Goal: Task Accomplishment & Management: Manage account settings

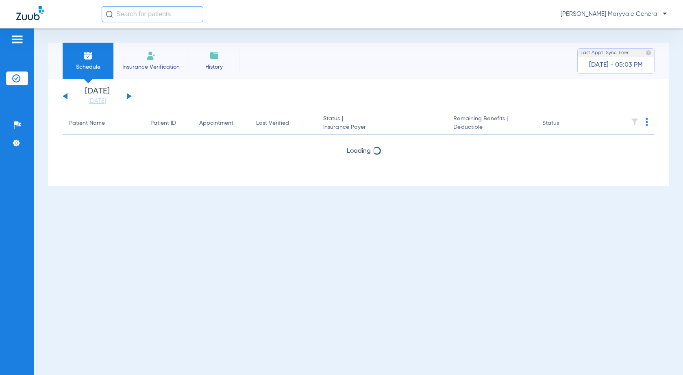
click at [644, 14] on span "[PERSON_NAME] Maryvale General" at bounding box center [614, 14] width 106 height 8
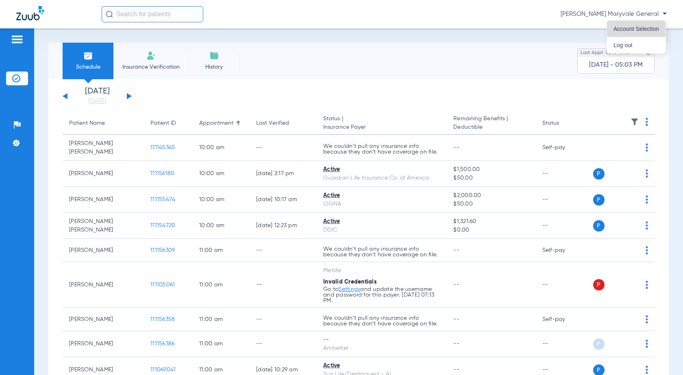
click at [635, 30] on span "Account Selection" at bounding box center [637, 29] width 46 height 6
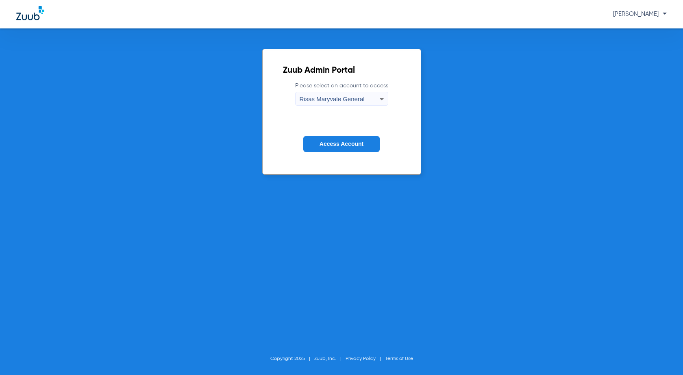
click at [355, 96] on span "Risas Maryvale General" at bounding box center [332, 99] width 65 height 7
click at [354, 125] on span "Risas Maryvale Ortho" at bounding box center [329, 127] width 55 height 6
click at [356, 146] on span "Access Account" at bounding box center [342, 144] width 44 height 7
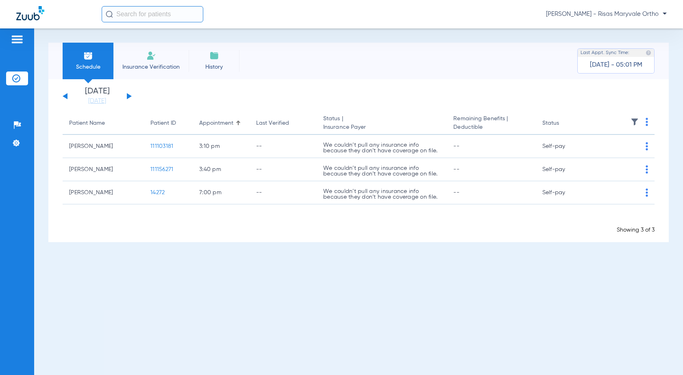
click at [129, 94] on div "[DATE] [DATE] [DATE] [DATE] [DATE] [DATE] [DATE] [DATE] [DATE] [DATE] [DATE] [D…" at bounding box center [97, 96] width 69 height 18
click at [129, 97] on button at bounding box center [129, 96] width 5 height 6
